Goal: Find specific page/section: Find specific page/section

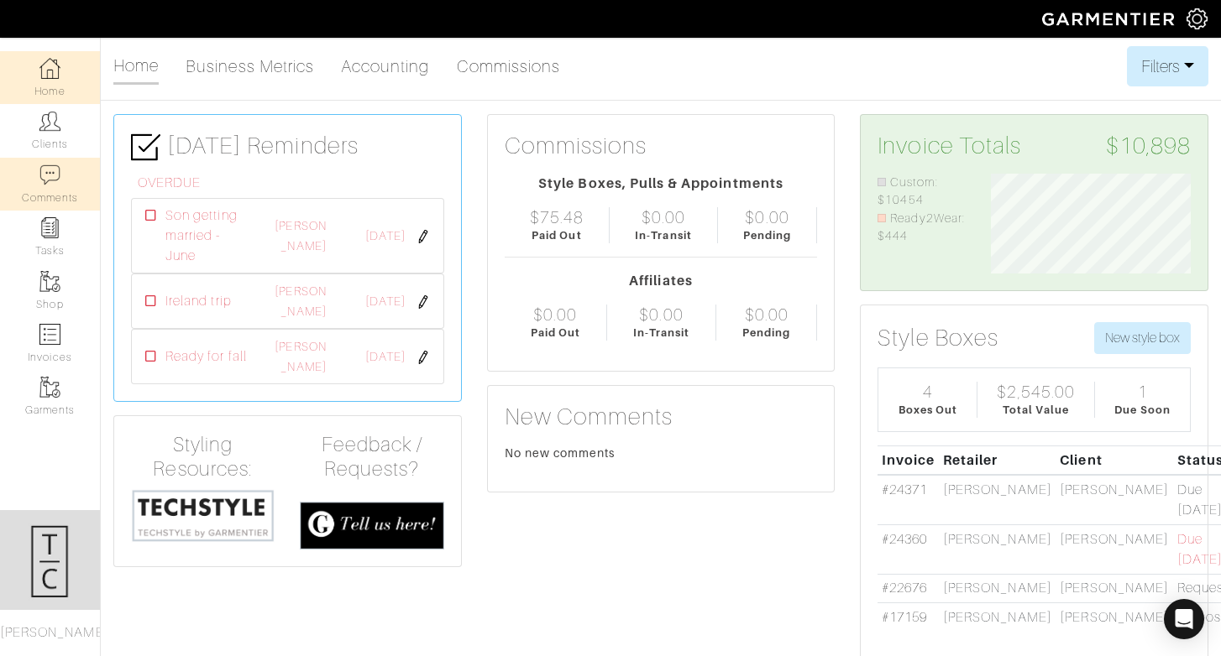
scroll to position [100, 226]
click at [54, 133] on link "Clients" at bounding box center [50, 130] width 100 height 53
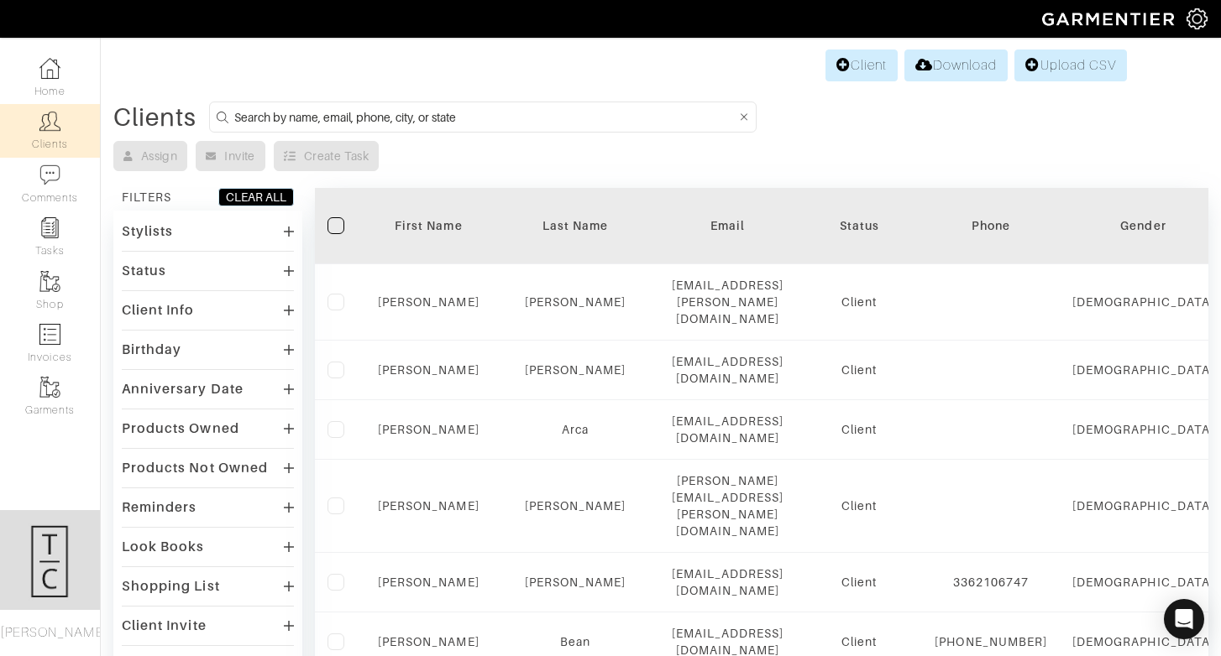
drag, startPoint x: 277, startPoint y: 115, endPoint x: 277, endPoint y: 103, distance: 11.8
click at [277, 115] on input at bounding box center [485, 117] width 502 height 21
type input "justin rowland"
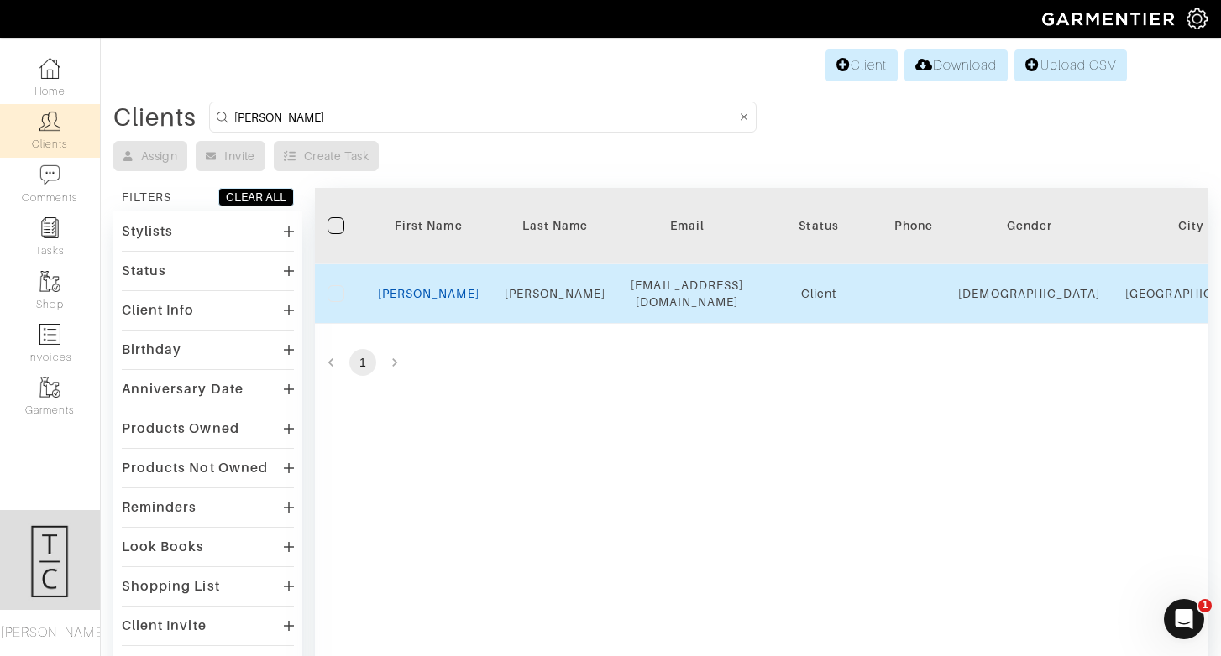
click at [439, 288] on link "Justin" at bounding box center [429, 293] width 102 height 13
